Goal: Task Accomplishment & Management: Manage account settings

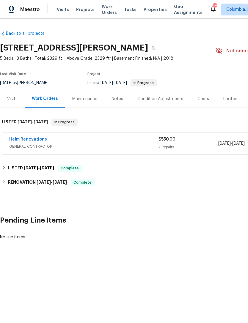
click at [117, 105] on div "Notes" at bounding box center [117, 99] width 26 height 18
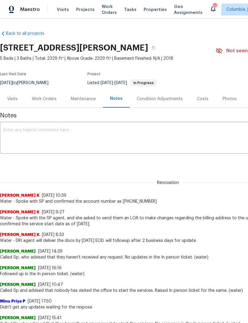
click at [48, 99] on div "Work Orders" at bounding box center [44, 99] width 25 height 6
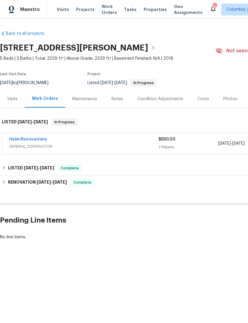
click at [10, 99] on div "Visits" at bounding box center [12, 99] width 10 height 6
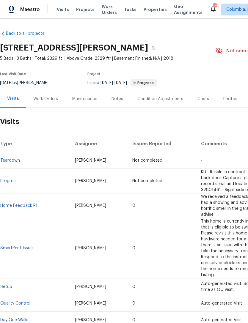
click at [59, 9] on span "Visits" at bounding box center [63, 10] width 12 height 6
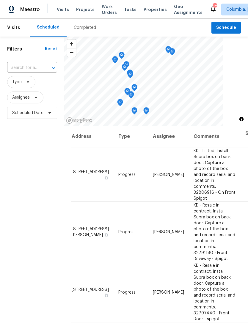
click at [15, 67] on input "text" at bounding box center [23, 67] width 33 height 9
type input "505"
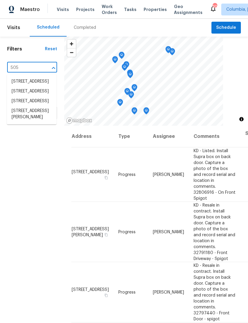
click at [21, 122] on li "505 Lawndale Dr, Gaston, SC 29053" at bounding box center [32, 114] width 50 height 16
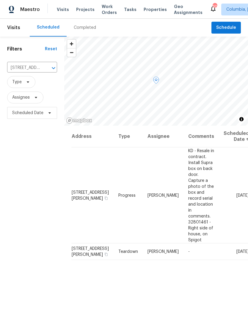
click at [0, 0] on icon at bounding box center [0, 0] width 0 height 0
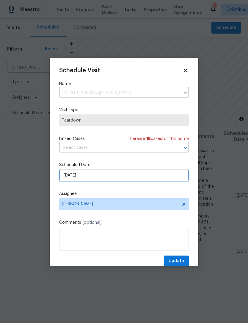
click at [108, 176] on input "9/14/2025" at bounding box center [123, 175] width 129 height 12
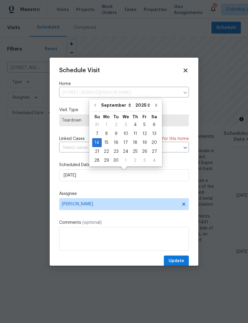
click at [124, 189] on div "Schedule Visit Home 505 Lawndale Dr, Gaston, SC 29053 ​ Visit Type Teardown Lin…" at bounding box center [123, 166] width 129 height 199
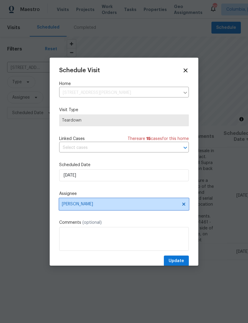
click at [124, 204] on span "[PERSON_NAME]" at bounding box center [120, 204] width 116 height 5
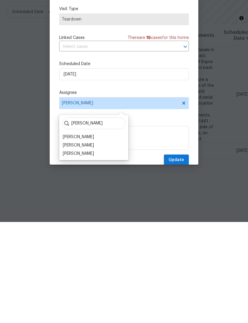
type input "[PERSON_NAME]"
click at [99, 234] on div "[PERSON_NAME]" at bounding box center [94, 238] width 66 height 8
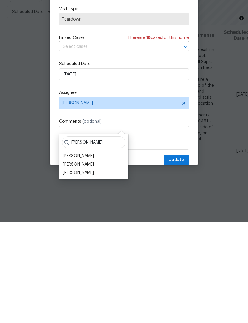
scroll to position [19, 0]
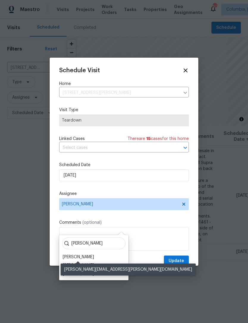
click at [91, 254] on div "[PERSON_NAME]" at bounding box center [78, 257] width 31 height 6
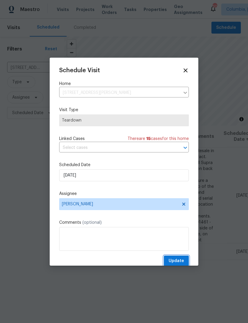
click at [176, 261] on span "Update" at bounding box center [175, 260] width 15 height 7
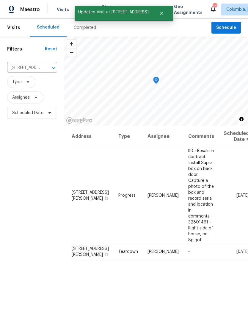
scroll to position [0, 0]
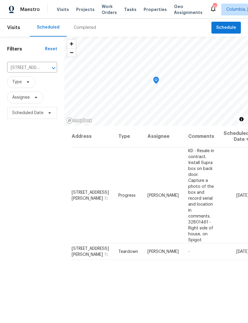
click at [43, 68] on icon "Clear" at bounding box center [46, 68] width 6 height 6
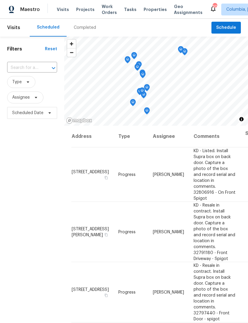
click at [27, 68] on input "text" at bounding box center [23, 67] width 33 height 9
type input "171"
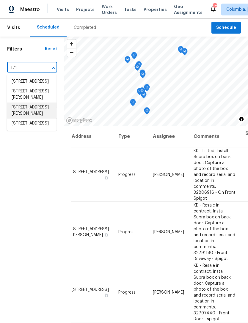
click at [36, 118] on li "[STREET_ADDRESS][PERSON_NAME]" at bounding box center [32, 110] width 50 height 16
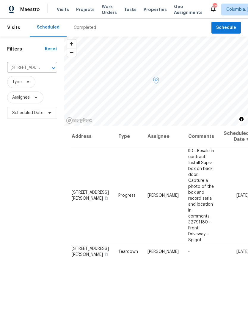
click at [0, 0] on div at bounding box center [0, 0] width 0 height 0
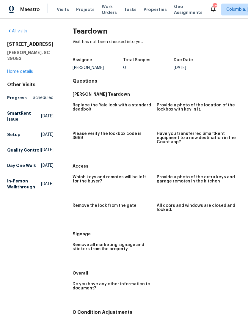
scroll to position [2, 0]
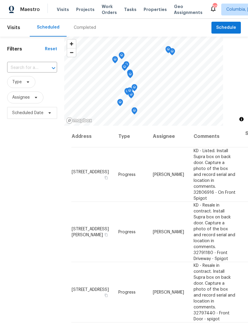
click at [17, 67] on input "text" at bounding box center [23, 67] width 33 height 9
type input "171"
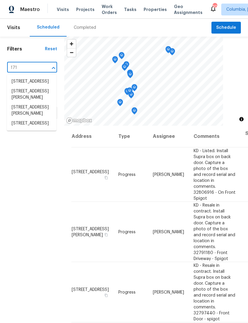
click at [34, 118] on li "[STREET_ADDRESS][PERSON_NAME]" at bounding box center [32, 110] width 50 height 16
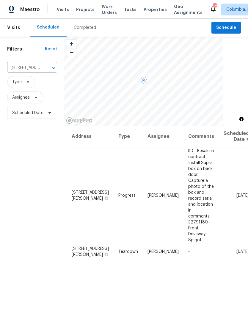
click at [0, 0] on icon at bounding box center [0, 0] width 0 height 0
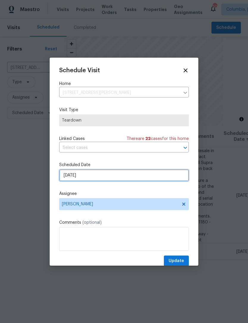
click at [107, 177] on input "[DATE]" at bounding box center [123, 175] width 129 height 12
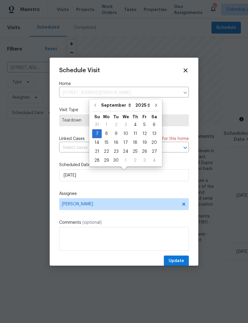
click at [121, 189] on div "Schedule Visit Home [STREET_ADDRESS][PERSON_NAME] ​ Visit Type Teardown Linked …" at bounding box center [123, 166] width 129 height 199
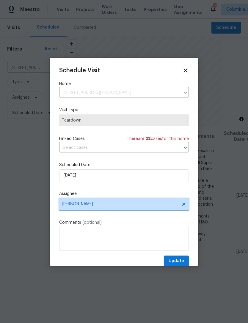
click at [119, 206] on span "[PERSON_NAME]" at bounding box center [120, 204] width 116 height 5
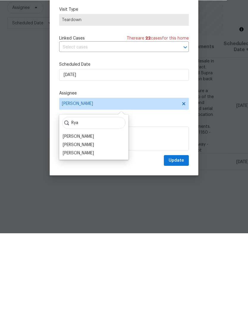
scroll to position [4, 0]
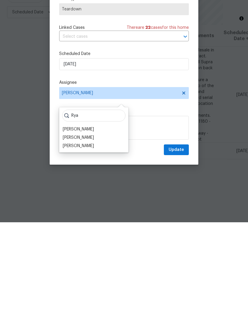
type input "Rya"
click at [95, 226] on div "[PERSON_NAME]" at bounding box center [94, 230] width 66 height 8
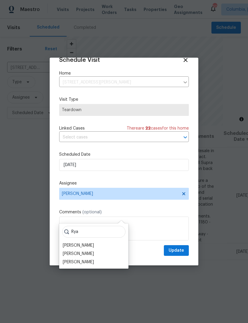
click at [86, 242] on div "[PERSON_NAME]" at bounding box center [78, 245] width 31 height 6
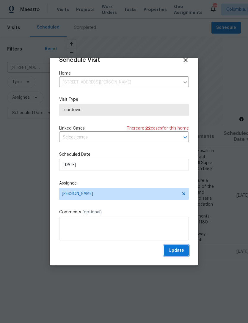
click at [178, 250] on span "Update" at bounding box center [175, 250] width 15 height 7
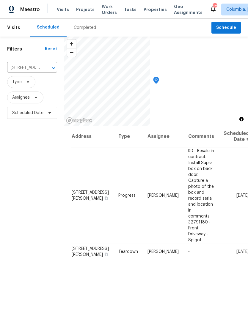
scroll to position [0, 0]
click at [45, 70] on icon "Clear" at bounding box center [46, 68] width 6 height 6
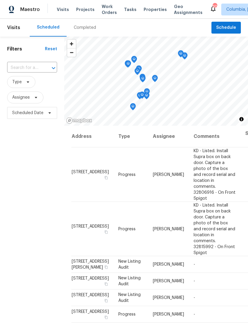
click at [17, 67] on input "text" at bounding box center [23, 67] width 33 height 9
type input "155 dover"
click at [27, 83] on li "[STREET_ADDRESS]" at bounding box center [32, 82] width 50 height 10
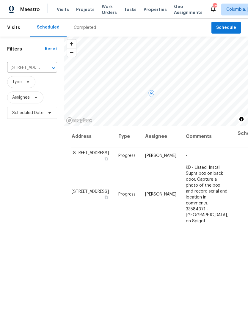
click at [0, 0] on span at bounding box center [0, 0] width 0 height 0
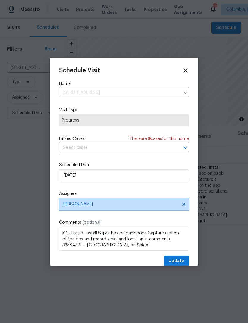
click at [120, 206] on span "[PERSON_NAME]" at bounding box center [120, 204] width 116 height 5
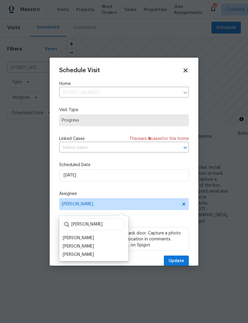
scroll to position [12, 0]
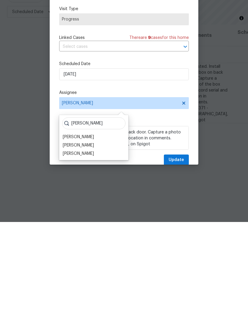
type input "[PERSON_NAME]"
click at [71, 235] on div "[PERSON_NAME]" at bounding box center [78, 238] width 31 height 6
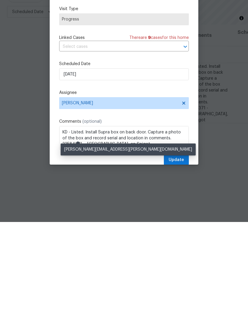
scroll to position [19, 0]
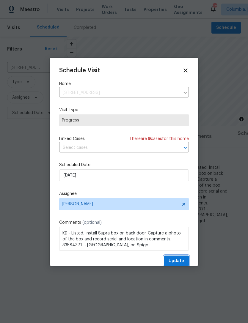
click at [177, 262] on span "Update" at bounding box center [175, 260] width 15 height 7
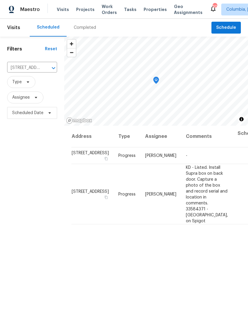
scroll to position [0, 0]
